Goal: Navigation & Orientation: Find specific page/section

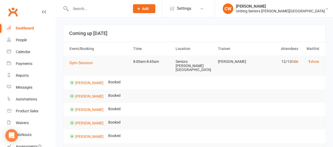
click at [294, 61] on link "hide" at bounding box center [294, 61] width 7 height 4
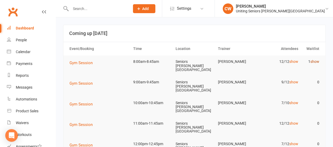
click at [312, 63] on link "show" at bounding box center [314, 61] width 9 height 4
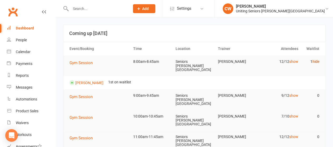
click at [314, 61] on link "hide" at bounding box center [315, 61] width 7 height 4
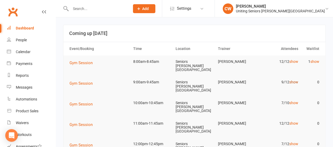
click at [293, 80] on link "show" at bounding box center [293, 82] width 9 height 4
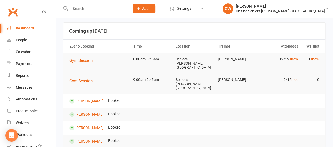
scroll to position [3, 0]
click at [296, 77] on link "hide" at bounding box center [294, 79] width 7 height 4
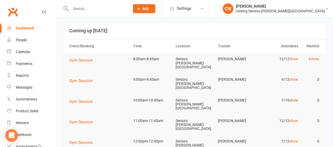
click at [293, 98] on link "show" at bounding box center [293, 100] width 9 height 4
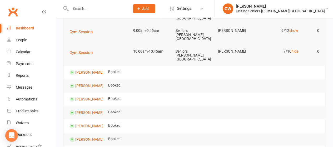
scroll to position [41, 0]
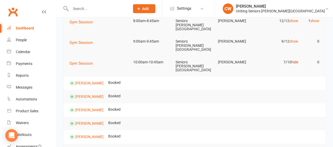
click at [294, 60] on link "hide" at bounding box center [294, 62] width 7 height 4
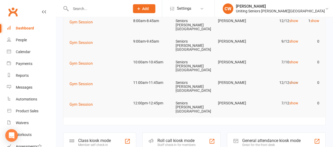
click at [291, 81] on link "show" at bounding box center [293, 83] width 9 height 4
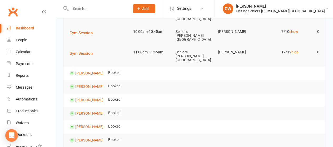
scroll to position [71, 0]
click at [294, 51] on link "hide" at bounding box center [294, 53] width 7 height 4
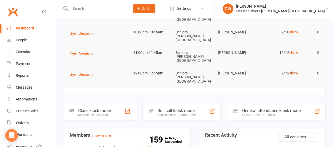
click at [293, 71] on link "show" at bounding box center [293, 73] width 9 height 4
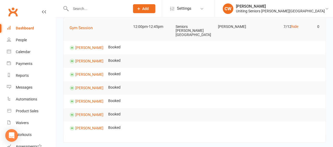
scroll to position [56, 0]
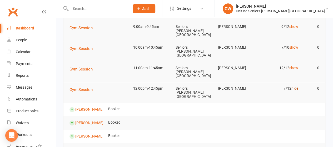
click at [294, 86] on link "hide" at bounding box center [294, 88] width 7 height 4
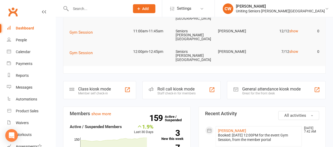
scroll to position [43, 0]
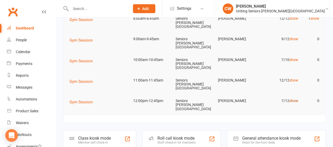
click at [294, 99] on link "show" at bounding box center [293, 101] width 9 height 4
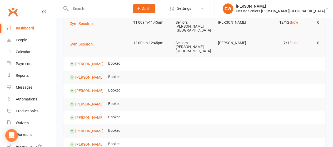
scroll to position [0, 0]
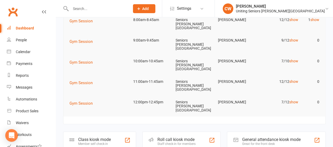
scroll to position [42, 0]
click at [291, 75] on td "12/12 show" at bounding box center [279, 81] width 42 height 12
click at [293, 79] on link "show" at bounding box center [293, 81] width 9 height 4
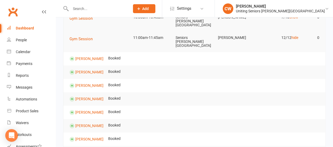
scroll to position [86, 0]
click at [294, 36] on link "hide" at bounding box center [294, 38] width 7 height 4
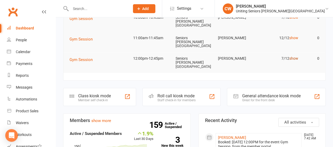
click at [294, 56] on link "show" at bounding box center [293, 58] width 9 height 4
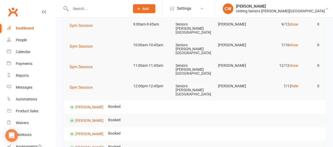
scroll to position [58, 0]
click at [292, 43] on link "show" at bounding box center [293, 45] width 9 height 4
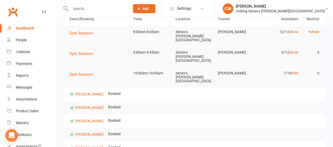
scroll to position [27, 0]
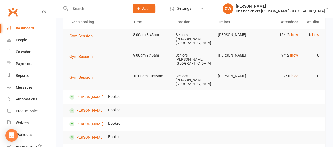
click at [293, 74] on link "hide" at bounding box center [294, 76] width 7 height 4
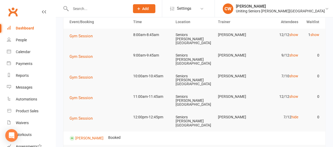
scroll to position [0, 0]
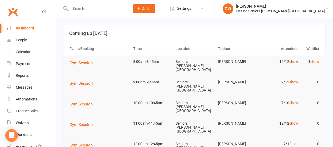
click at [290, 61] on link "show" at bounding box center [293, 61] width 9 height 4
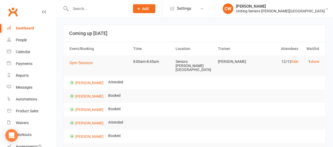
scroll to position [0, 0]
click at [25, 51] on div "Calendar" at bounding box center [23, 52] width 15 height 4
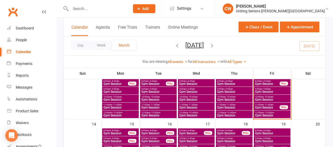
scroll to position [92, 0]
